Goal: Navigation & Orientation: Find specific page/section

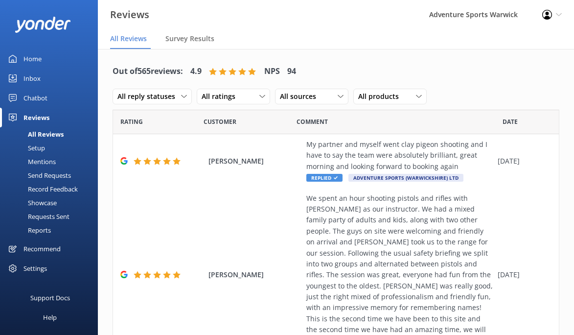
click at [25, 64] on div "Home" at bounding box center [32, 59] width 18 height 20
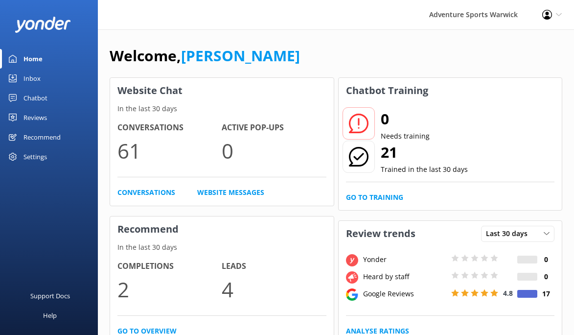
click at [42, 138] on div "Recommend" at bounding box center [41, 137] width 37 height 20
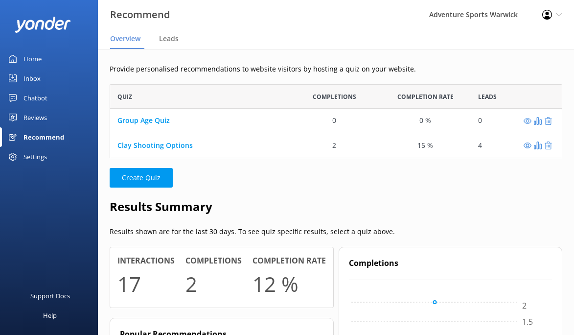
scroll to position [74, 452]
click at [40, 156] on div "Settings" at bounding box center [34, 157] width 23 height 20
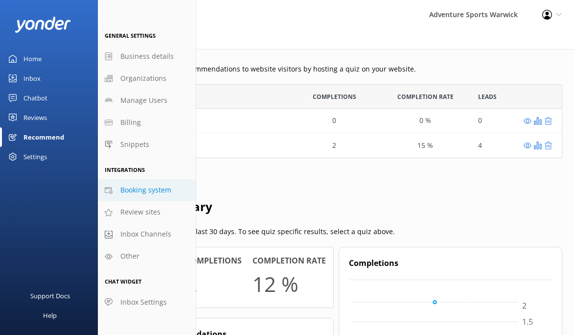
click at [135, 190] on span "Booking system" at bounding box center [145, 189] width 51 height 11
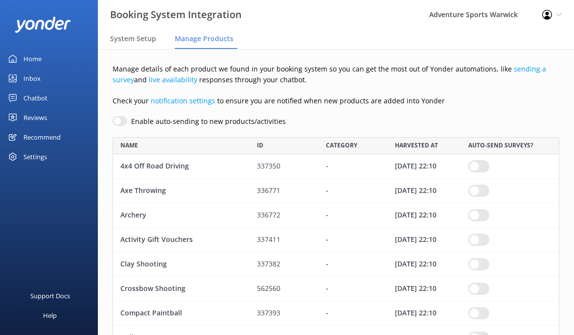
click at [32, 117] on div "Reviews" at bounding box center [34, 118] width 23 height 20
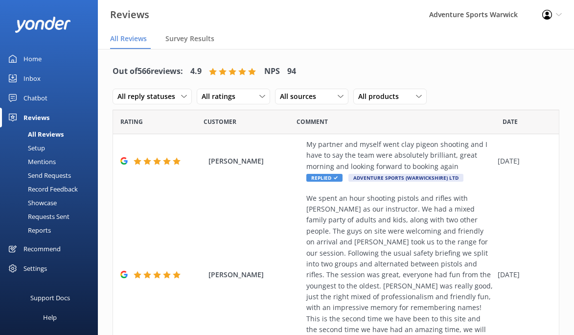
click at [33, 97] on div "Chatbot" at bounding box center [35, 98] width 24 height 20
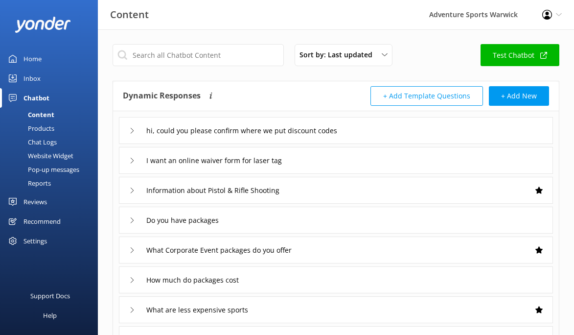
click at [36, 53] on div "Home" at bounding box center [32, 59] width 18 height 20
